Goal: Task Accomplishment & Management: Complete application form

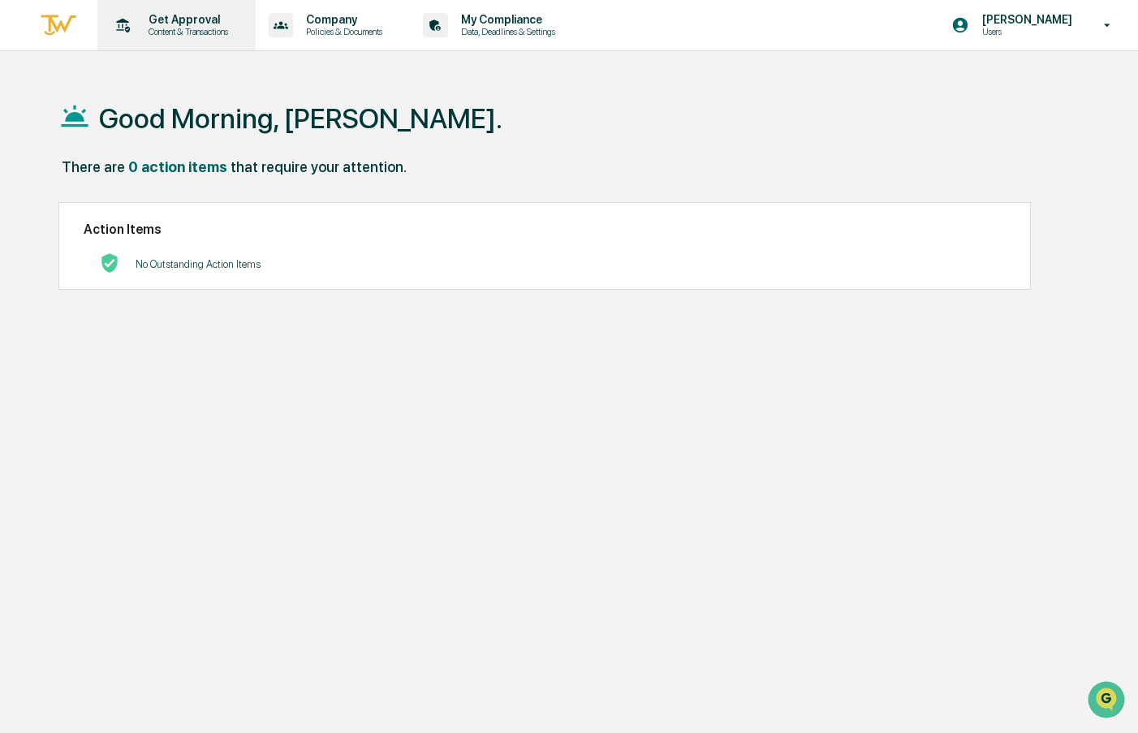
click at [172, 33] on p "Content & Transactions" at bounding box center [186, 31] width 101 height 11
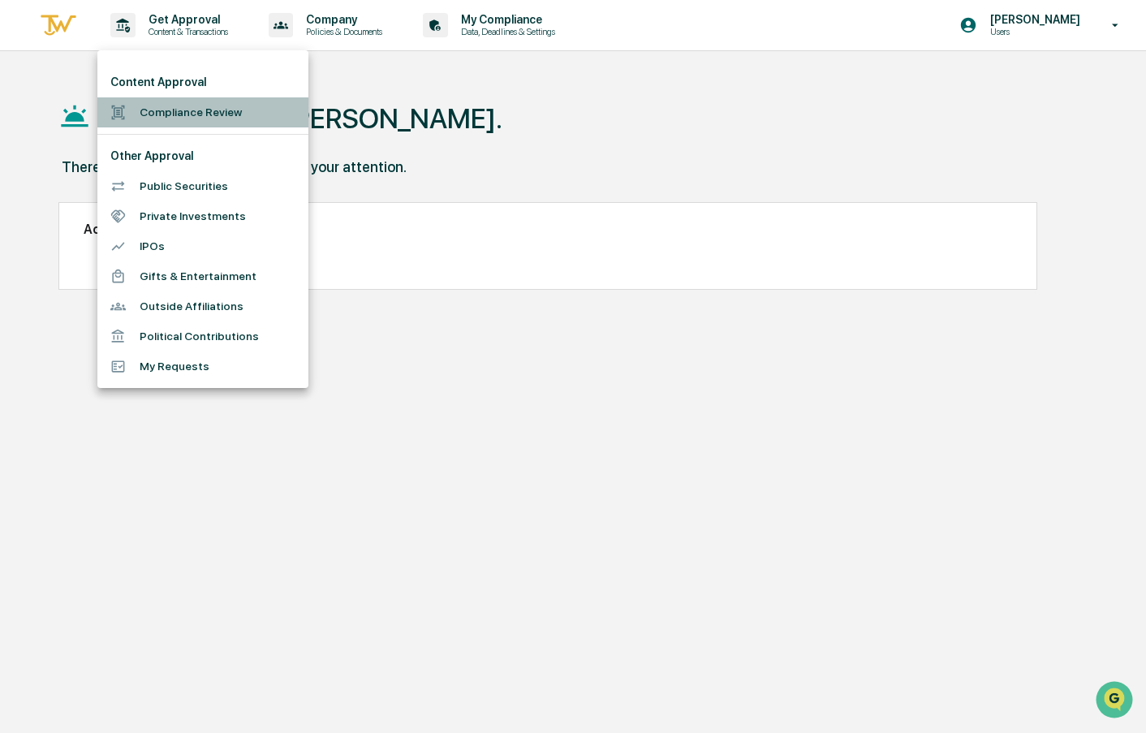
click at [166, 110] on li "Compliance Review" at bounding box center [202, 112] width 211 height 30
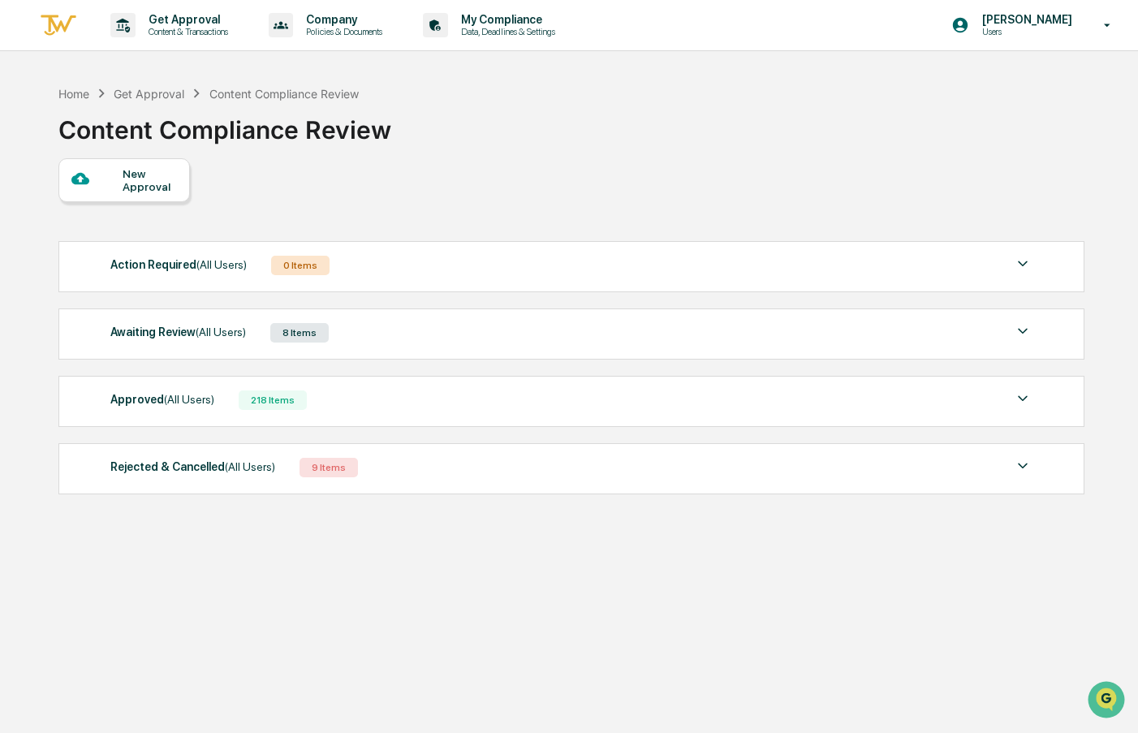
click at [148, 186] on div "New Approval" at bounding box center [150, 180] width 54 height 26
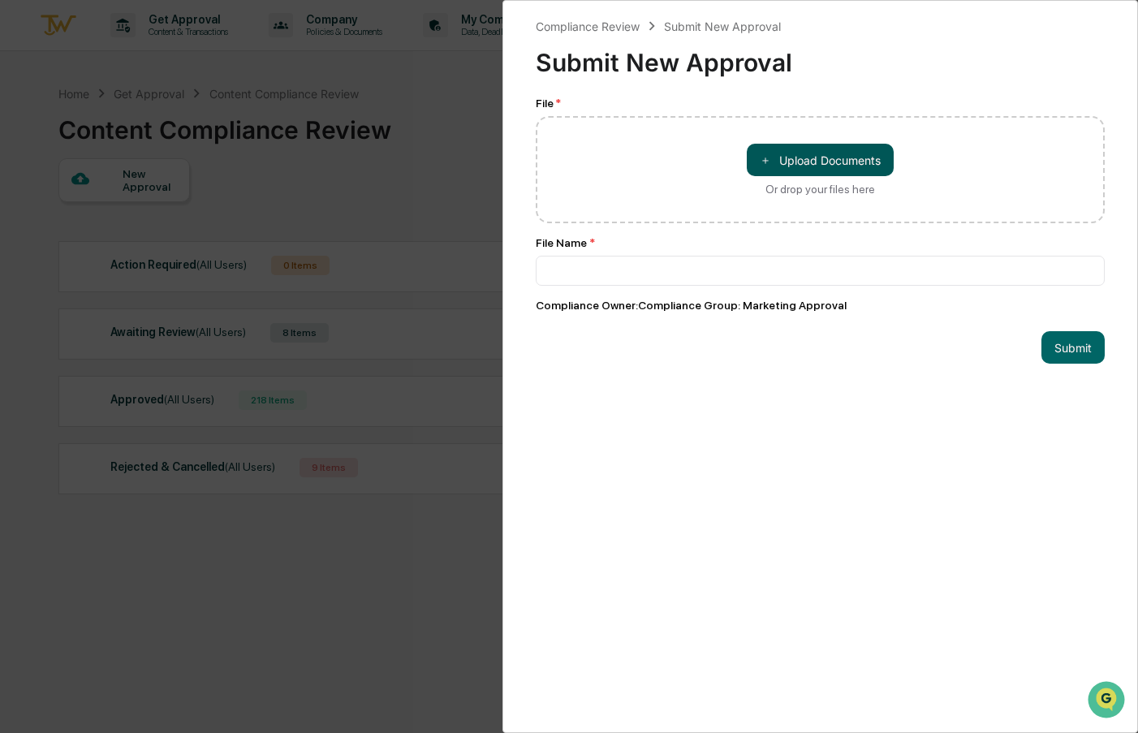
click at [770, 158] on button "＋ Upload Documents" at bounding box center [820, 160] width 147 height 32
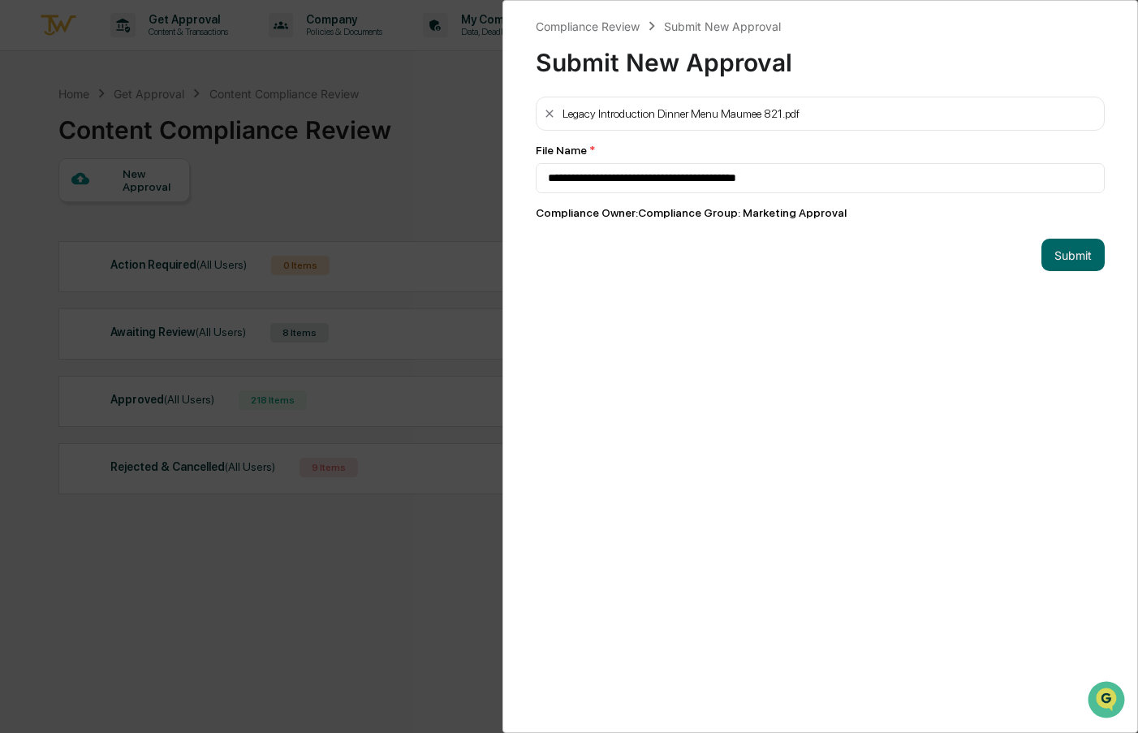
type input "**********"
click at [1063, 255] on button "Submit" at bounding box center [1073, 255] width 63 height 32
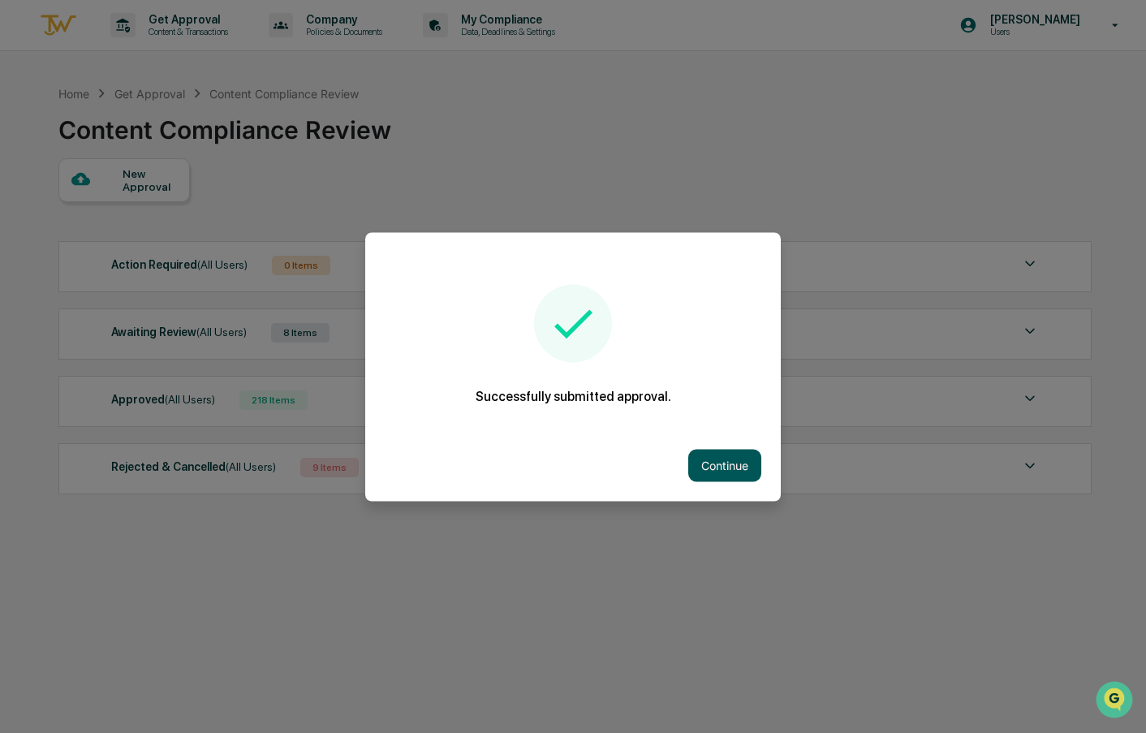
click at [712, 464] on button "Continue" at bounding box center [724, 465] width 73 height 32
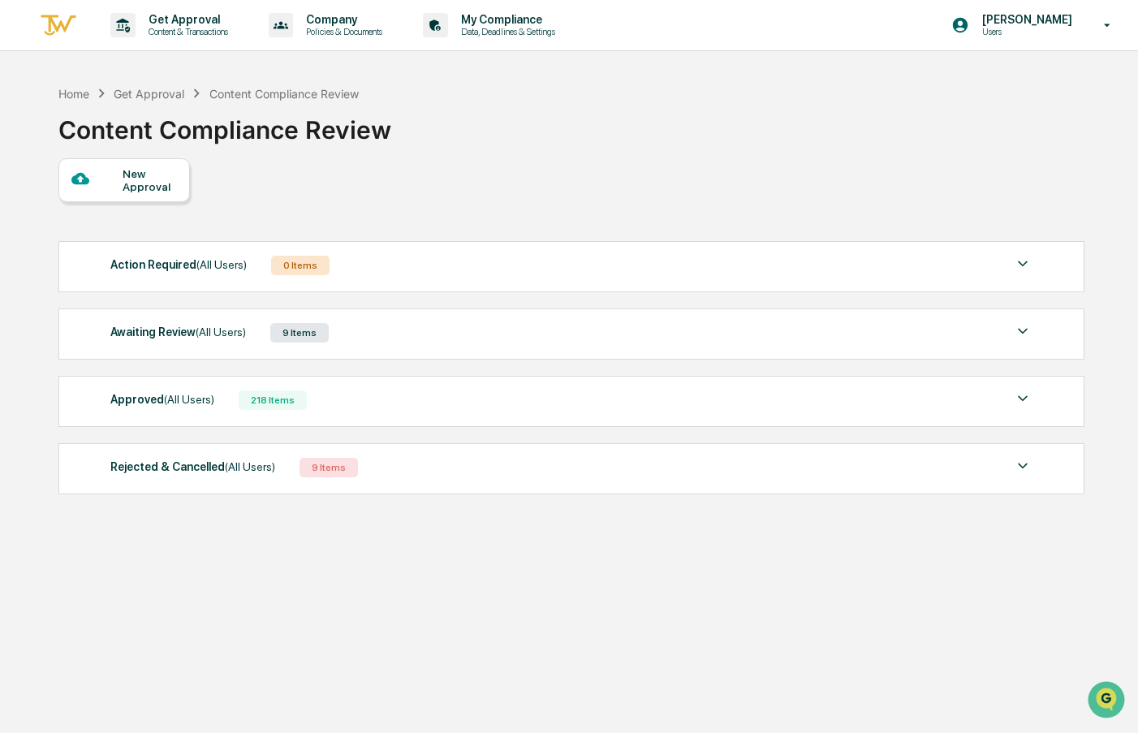
drag, startPoint x: 476, startPoint y: 561, endPoint x: 455, endPoint y: 503, distance: 61.1
click at [476, 561] on div "Home Get Approval Content Compliance Review Content Compliance Review New Appro…" at bounding box center [570, 443] width 1073 height 733
